Goal: Navigation & Orientation: Find specific page/section

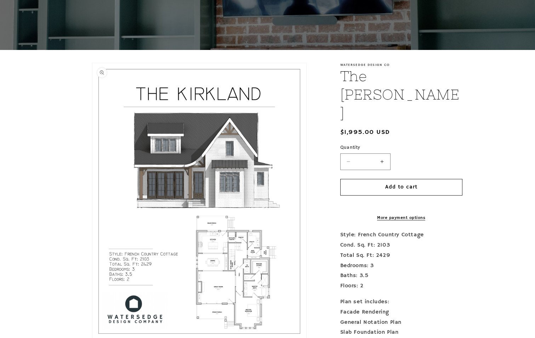
scroll to position [106, 0]
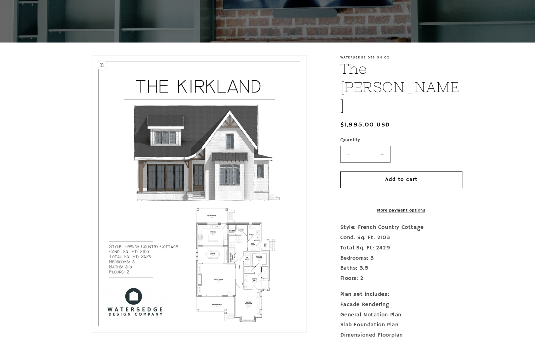
click at [92, 332] on button "Open media 1 in modal" at bounding box center [92, 332] width 0 height 0
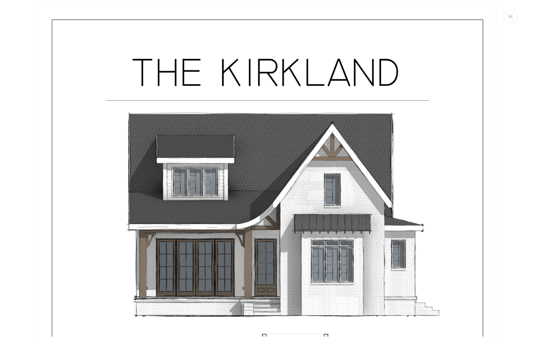
scroll to position [0, 0]
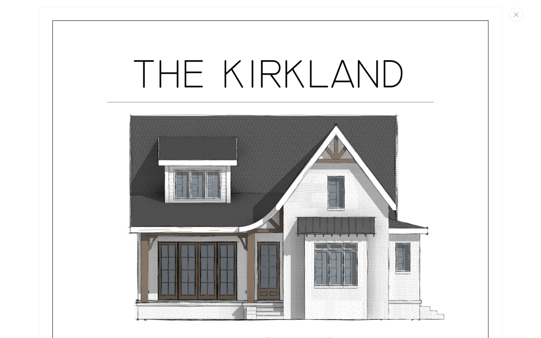
click at [519, 17] on button "Close" at bounding box center [516, 15] width 14 height 14
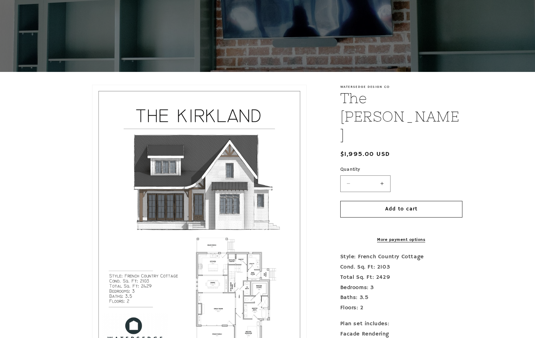
scroll to position [71, 0]
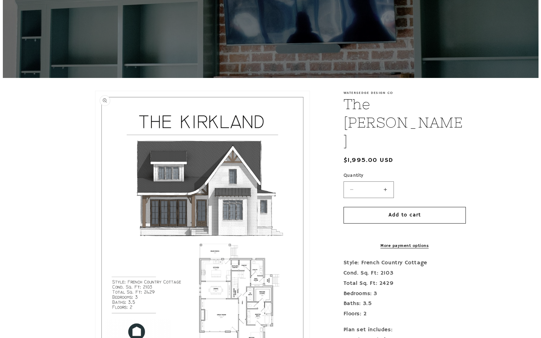
scroll to position [7, 0]
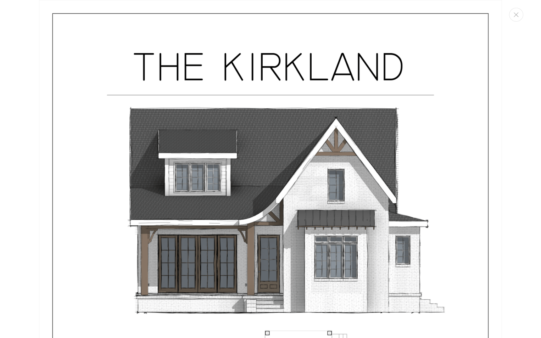
click at [35, 208] on div "Media gallery" at bounding box center [270, 169] width 541 height 338
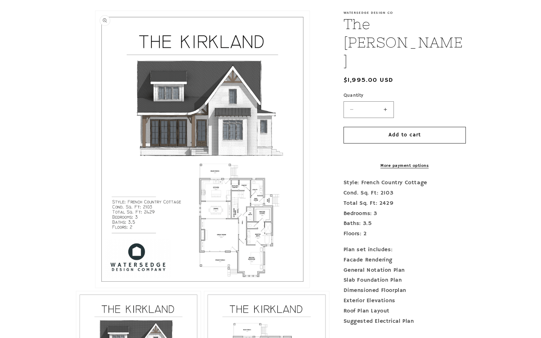
scroll to position [128, 0]
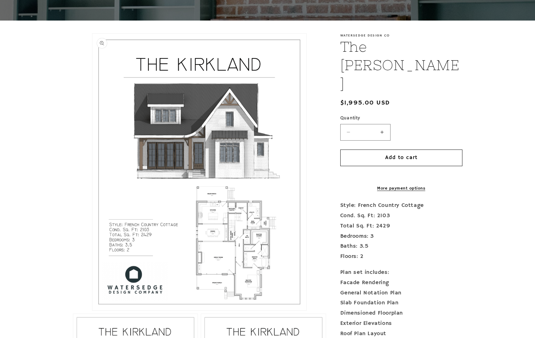
click at [92, 310] on button "Open media 1 in modal" at bounding box center [92, 310] width 0 height 0
drag, startPoint x: 186, startPoint y: 242, endPoint x: 140, endPoint y: 244, distance: 45.7
click at [92, 310] on button "Open media 1 in modal" at bounding box center [92, 310] width 0 height 0
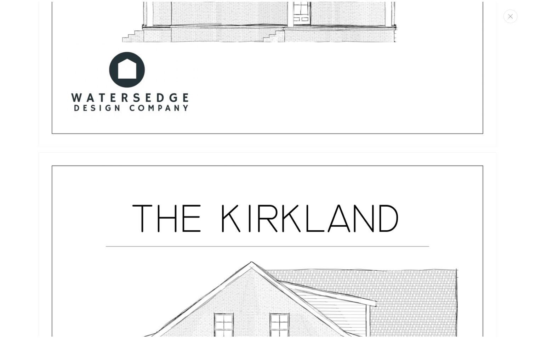
scroll to position [3089, 0]
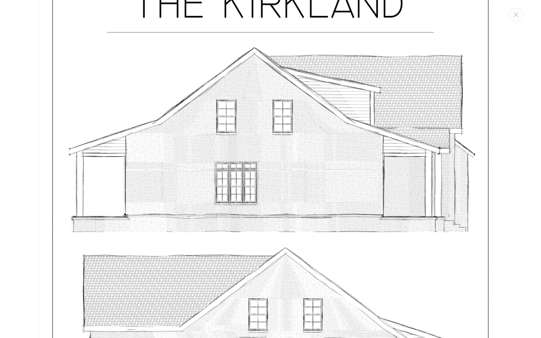
drag, startPoint x: 539, startPoint y: 108, endPoint x: 301, endPoint y: 199, distance: 255.3
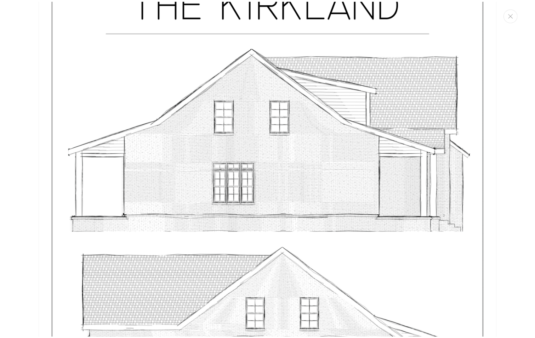
scroll to position [3054, 0]
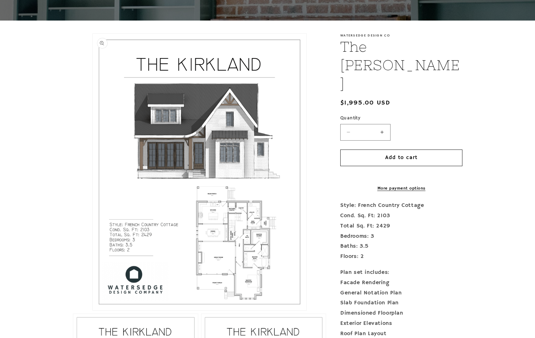
drag, startPoint x: 301, startPoint y: 199, endPoint x: 196, endPoint y: 200, distance: 105.2
drag, startPoint x: 196, startPoint y: 200, endPoint x: 188, endPoint y: 182, distance: 19.8
click at [92, 310] on button "Open media 1 in modal" at bounding box center [92, 310] width 0 height 0
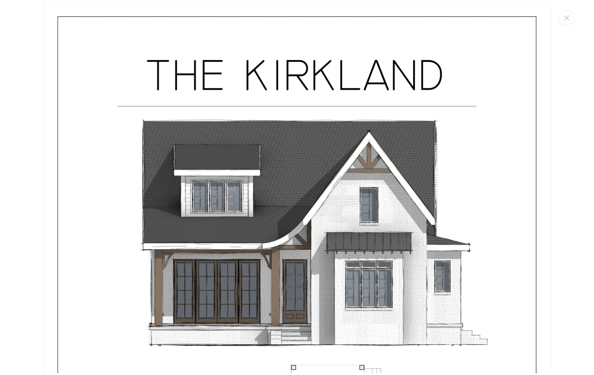
scroll to position [7, 0]
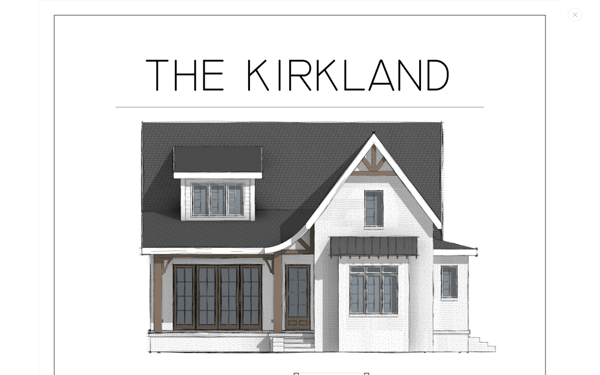
click at [475, 204] on img "Media gallery" at bounding box center [300, 338] width 522 height 676
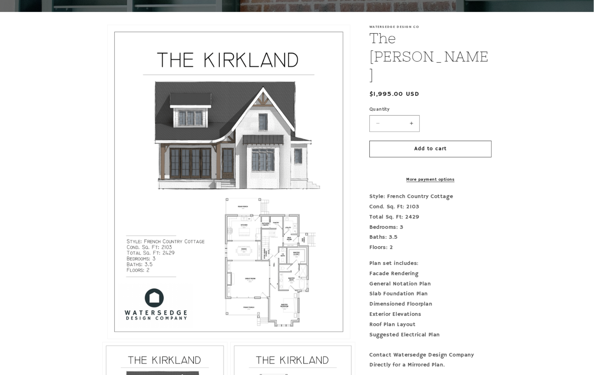
scroll to position [0, 0]
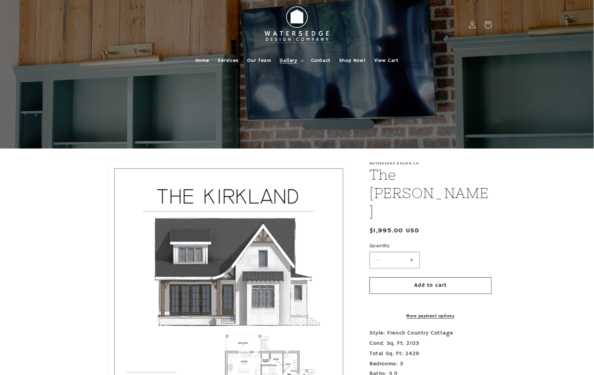
click at [304, 60] on icon at bounding box center [303, 61] width 4 height 2
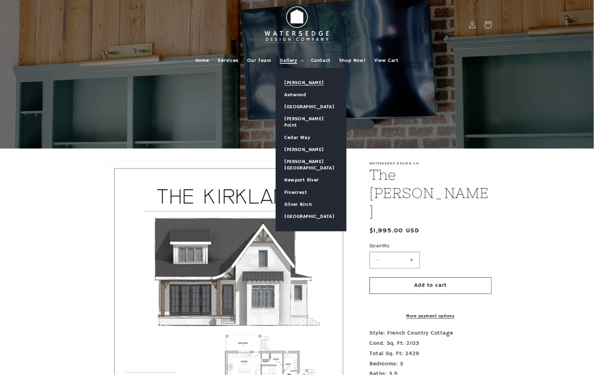
click at [304, 80] on link "[PERSON_NAME]" at bounding box center [311, 83] width 70 height 12
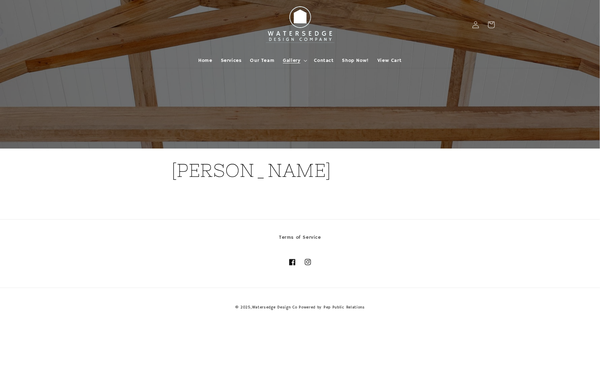
click at [313, 198] on div "[PERSON_NAME]" at bounding box center [300, 178] width 257 height 58
